Goal: Task Accomplishment & Management: Manage account settings

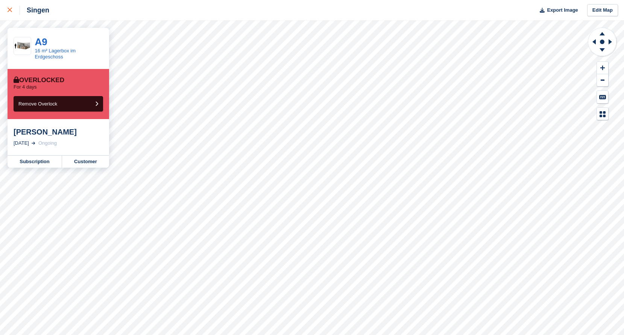
click at [15, 11] on div at bounding box center [14, 10] width 12 height 9
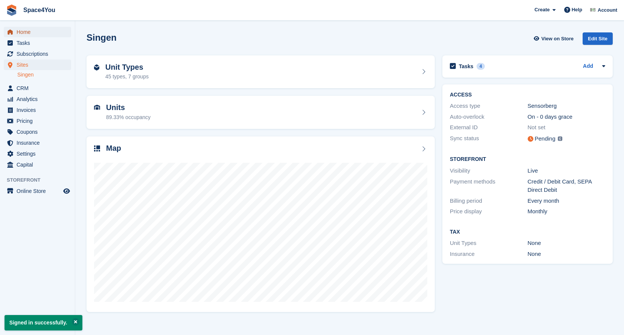
click at [31, 37] on span "Home" at bounding box center [39, 32] width 45 height 11
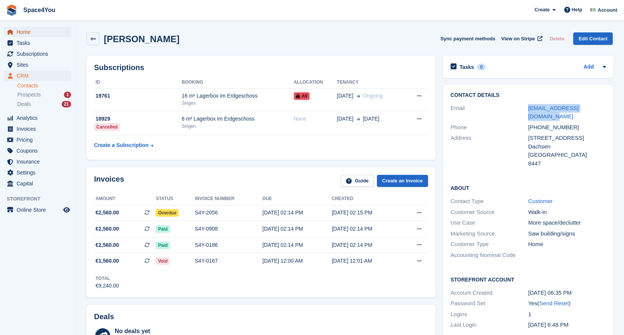
click at [31, 31] on span "Home" at bounding box center [39, 32] width 45 height 11
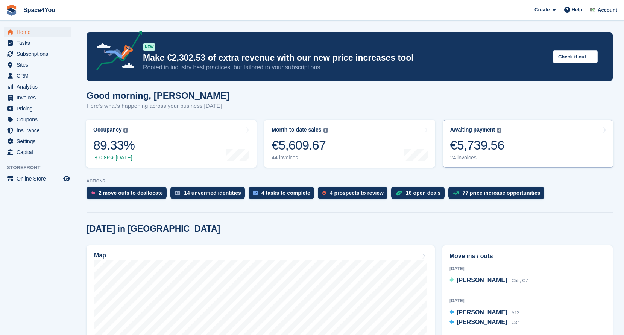
click at [496, 144] on div "€5,739.56" at bounding box center [478, 144] width 54 height 15
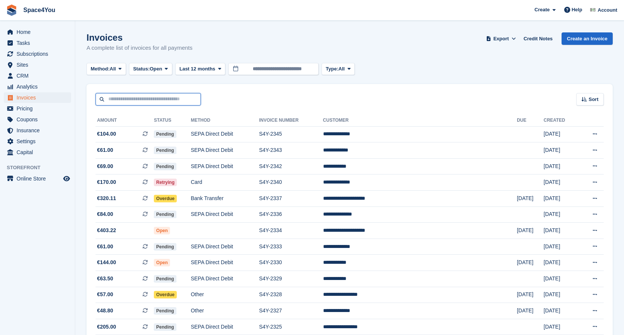
click at [160, 97] on input "text" at bounding box center [148, 99] width 105 height 12
type input "****"
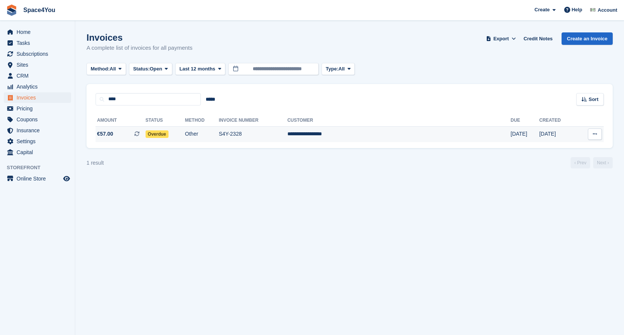
click at [185, 134] on td "Overdue" at bounding box center [166, 134] width 40 height 16
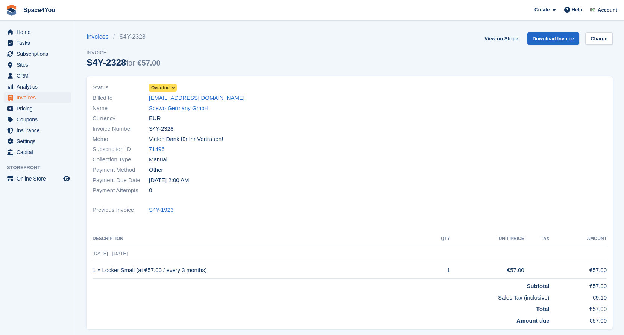
click at [167, 86] on span "Overdue" at bounding box center [160, 87] width 18 height 7
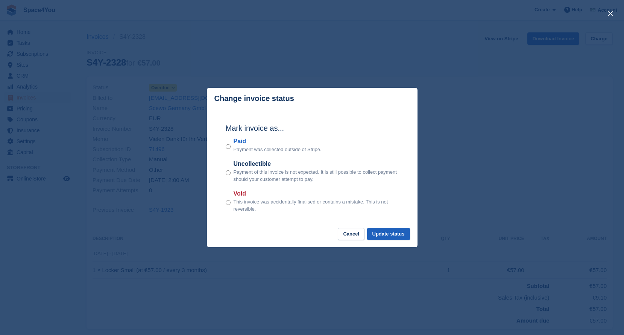
click at [392, 233] on button "Update status" at bounding box center [388, 234] width 43 height 12
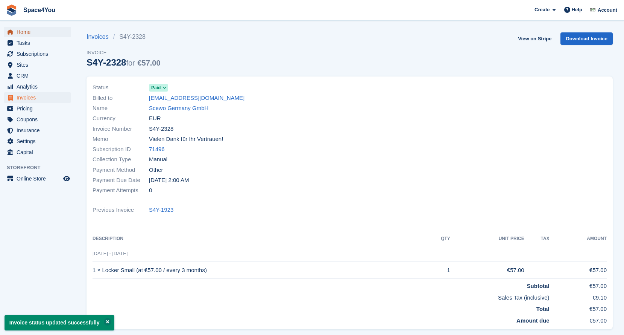
click at [22, 27] on span "Home" at bounding box center [39, 32] width 45 height 11
